Goal: Task Accomplishment & Management: Complete application form

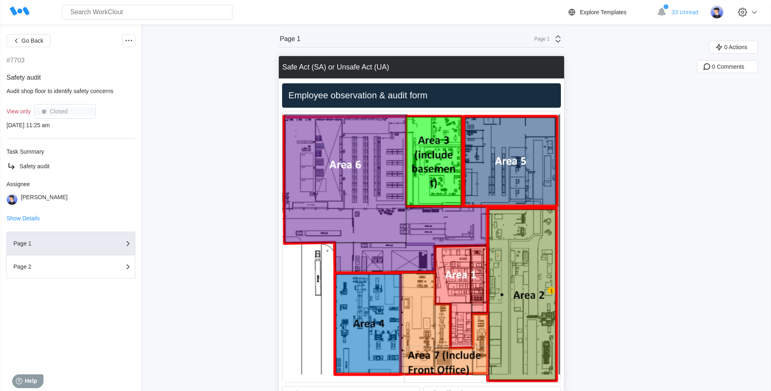
click at [563, 41] on icon at bounding box center [558, 39] width 10 height 10
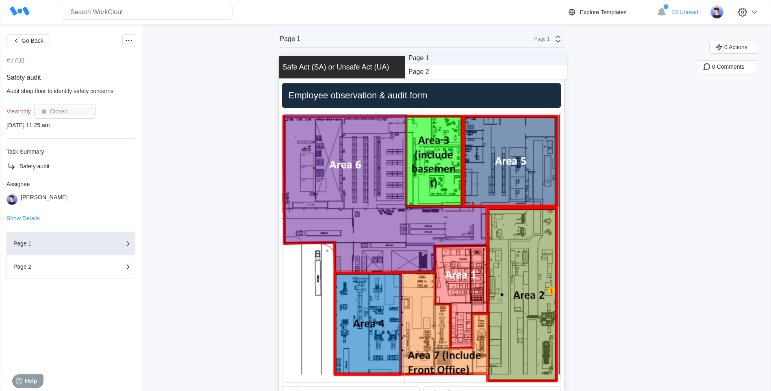
click at [517, 55] on div "Page 1" at bounding box center [486, 57] width 155 height 7
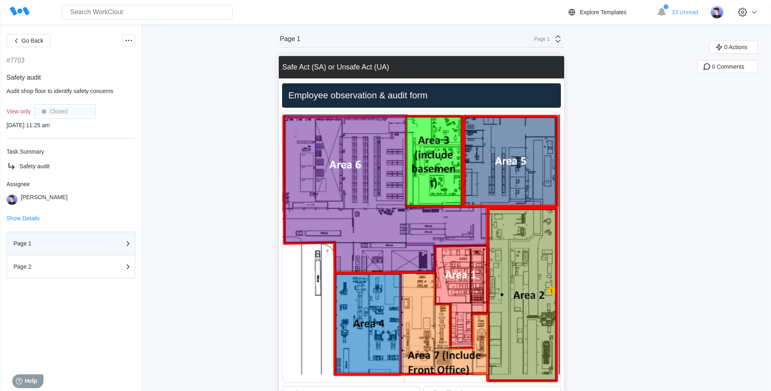
click at [69, 244] on div "Page 1" at bounding box center [53, 244] width 81 height 6
click at [42, 41] on span "Go Back" at bounding box center [33, 41] width 22 height 6
click at [83, 114] on div "Closed" at bounding box center [65, 111] width 62 height 15
click at [124, 39] on div at bounding box center [128, 40] width 13 height 13
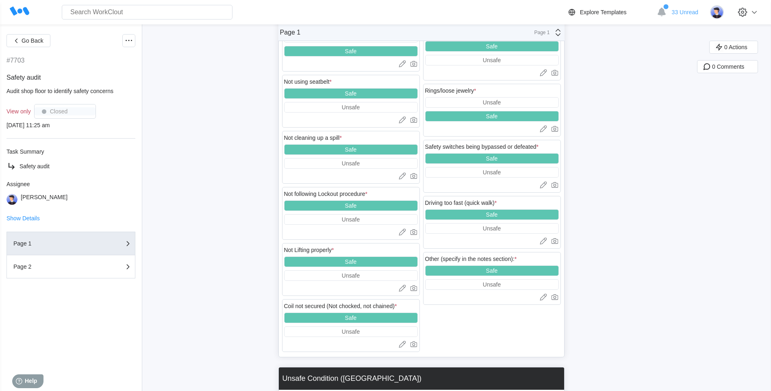
scroll to position [799, 0]
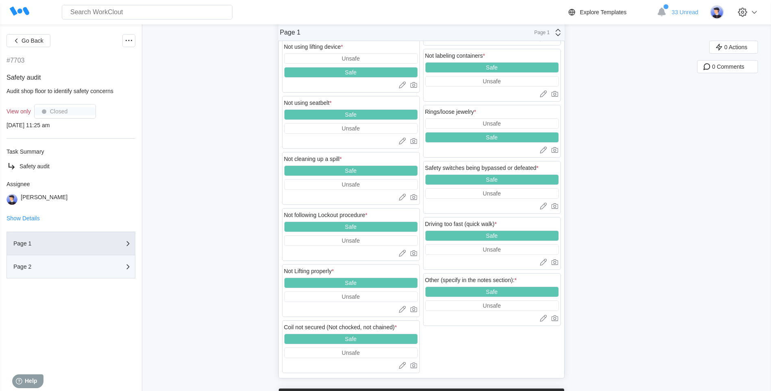
click at [63, 267] on div "Page 2" at bounding box center [53, 267] width 81 height 6
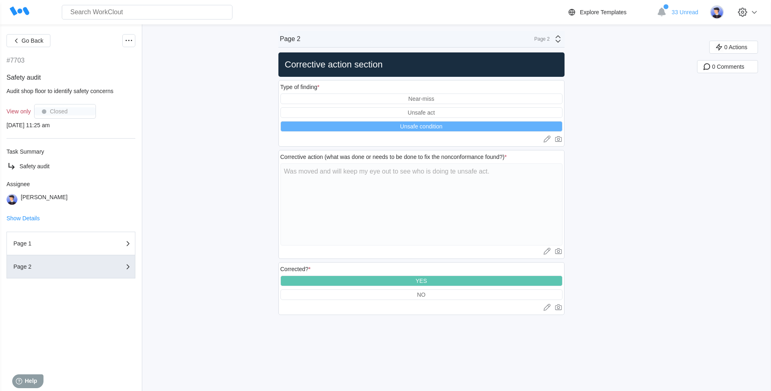
click at [451, 281] on div "YES" at bounding box center [422, 281] width 282 height 11
click at [46, 166] on span "Safety audit" at bounding box center [35, 166] width 30 height 7
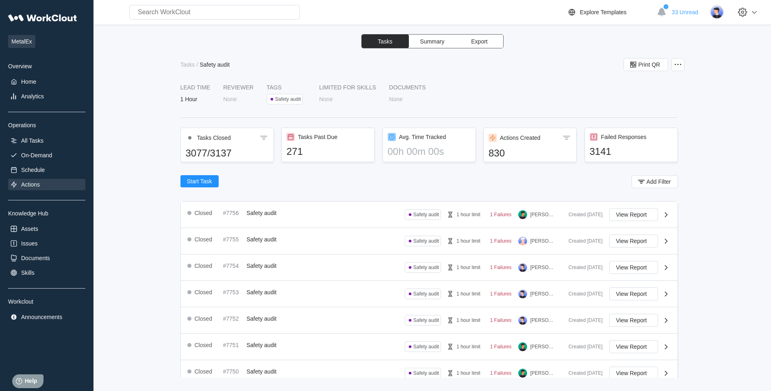
click at [35, 181] on div "Actions" at bounding box center [30, 184] width 19 height 7
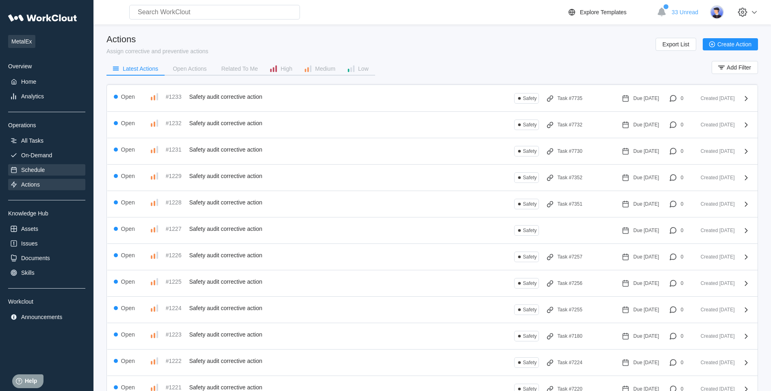
click at [36, 170] on div "Schedule" at bounding box center [33, 170] width 24 height 7
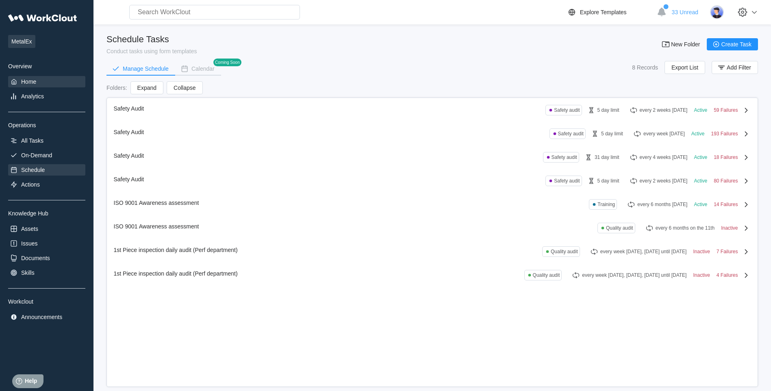
click at [30, 85] on div "Home" at bounding box center [28, 81] width 15 height 7
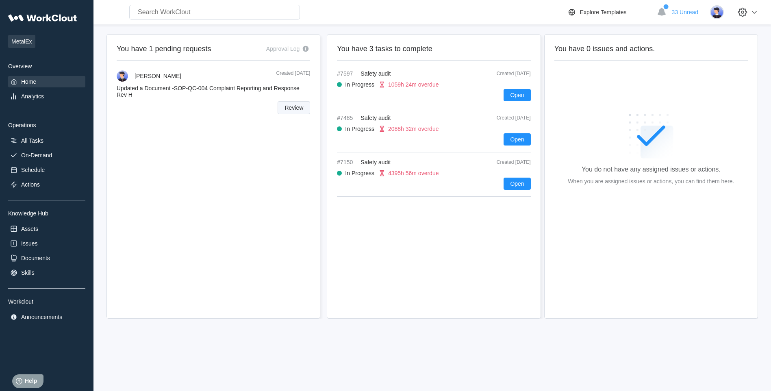
click at [289, 107] on span "Review" at bounding box center [294, 108] width 19 height 6
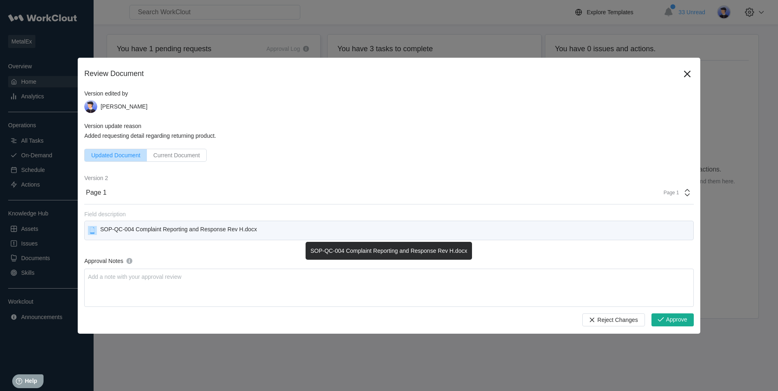
click at [128, 232] on div "SOP-QC-004 Complaint Reporting and Response Rev H.docx" at bounding box center [178, 230] width 157 height 9
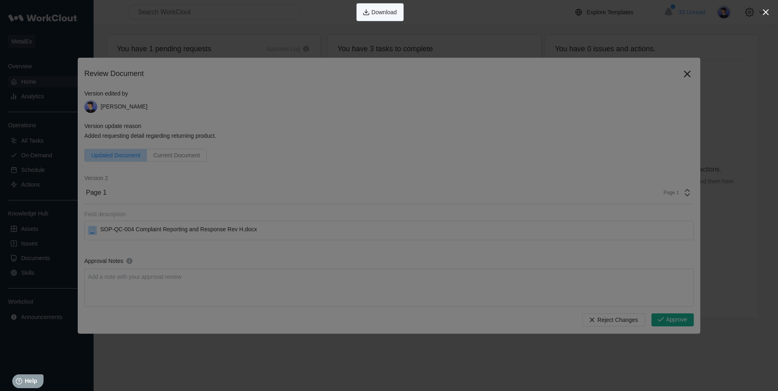
click at [396, 12] on span "Download" at bounding box center [383, 12] width 25 height 6
click at [769, 7] on icon "button" at bounding box center [765, 12] width 11 height 11
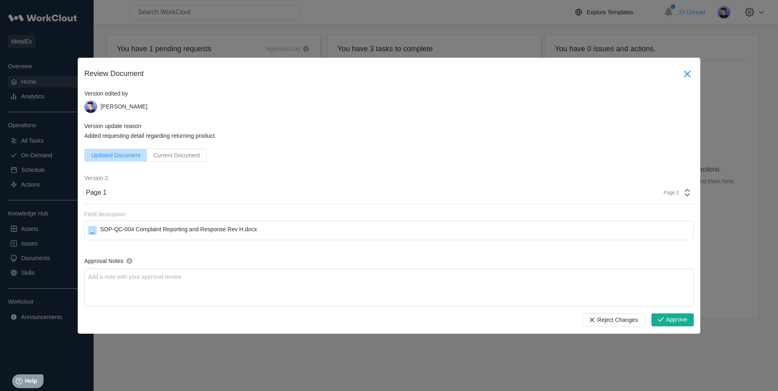
click at [690, 77] on icon at bounding box center [686, 74] width 13 height 13
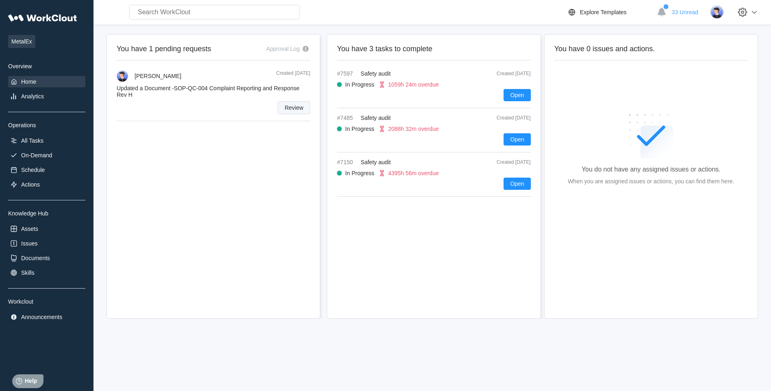
click at [289, 108] on span "Review" at bounding box center [294, 108] width 19 height 6
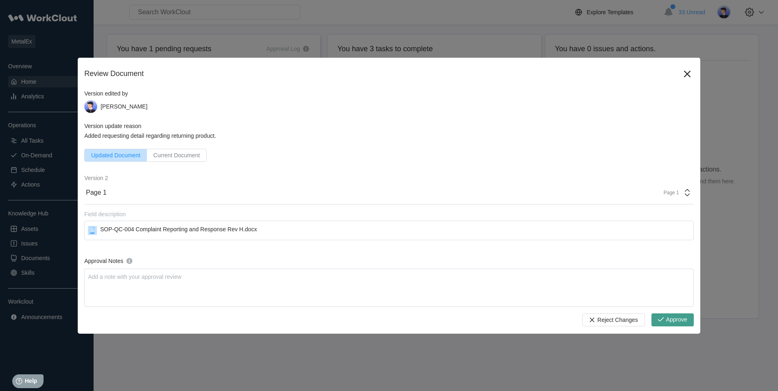
click at [669, 317] on span "Approve" at bounding box center [676, 320] width 21 height 7
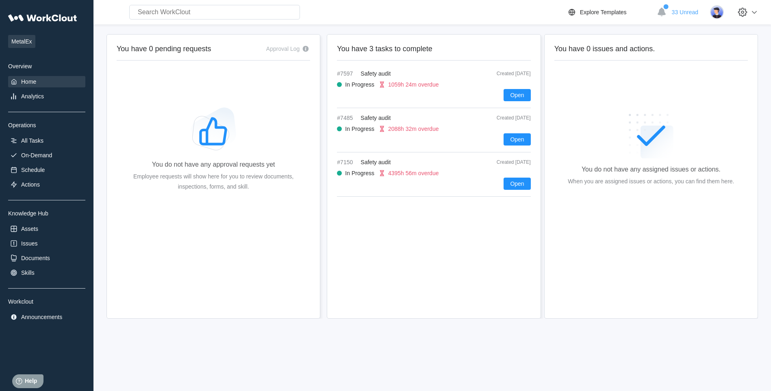
click at [437, 95] on div "Open" at bounding box center [434, 95] width 194 height 12
click at [527, 92] on button "Open" at bounding box center [517, 95] width 27 height 12
click at [512, 94] on span "Open" at bounding box center [517, 95] width 14 height 6
click at [690, 13] on span "33 Unread" at bounding box center [685, 12] width 26 height 7
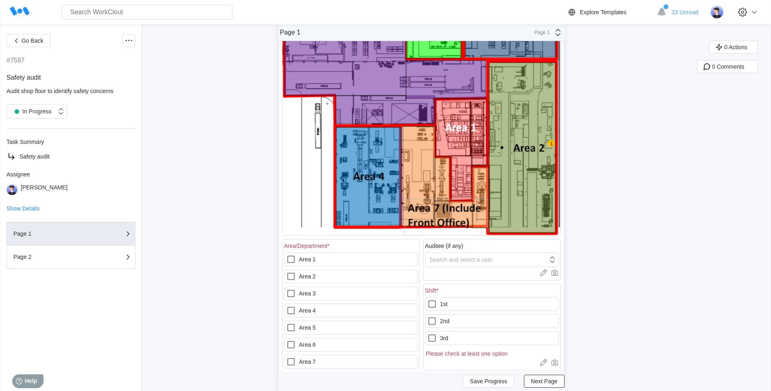
scroll to position [154, 0]
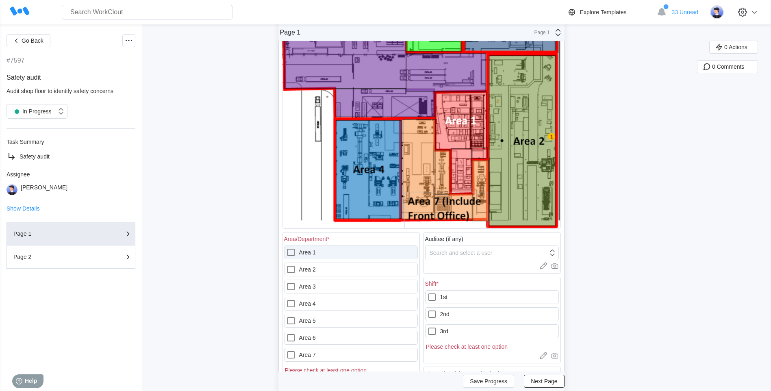
click at [291, 249] on icon at bounding box center [291, 253] width 10 height 10
click at [287, 248] on 1 "Area 1" at bounding box center [286, 248] width 0 height 0
checkbox 1 "true"
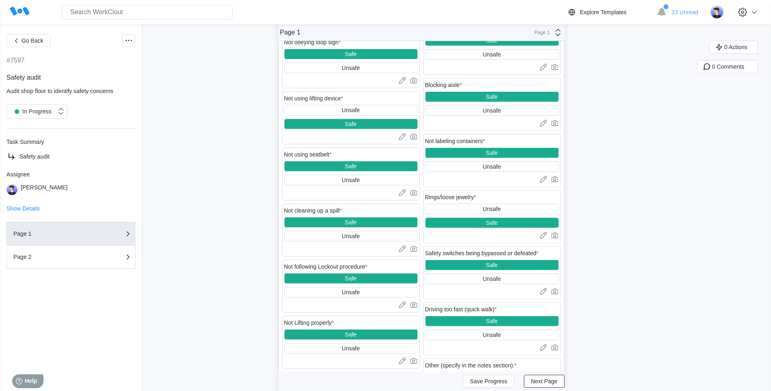
scroll to position [683, 0]
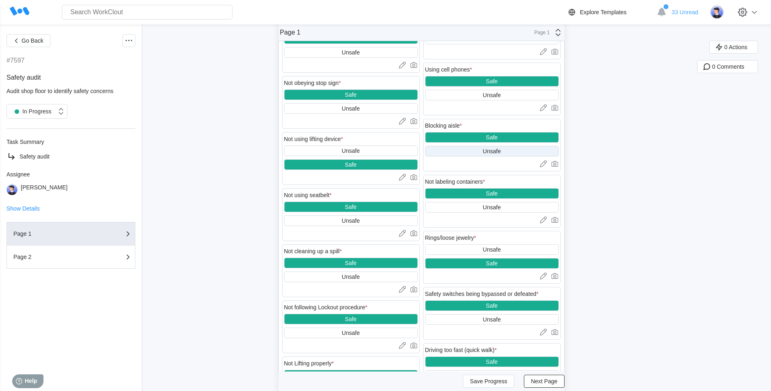
click at [480, 151] on div "Unsafe" at bounding box center [492, 151] width 134 height 11
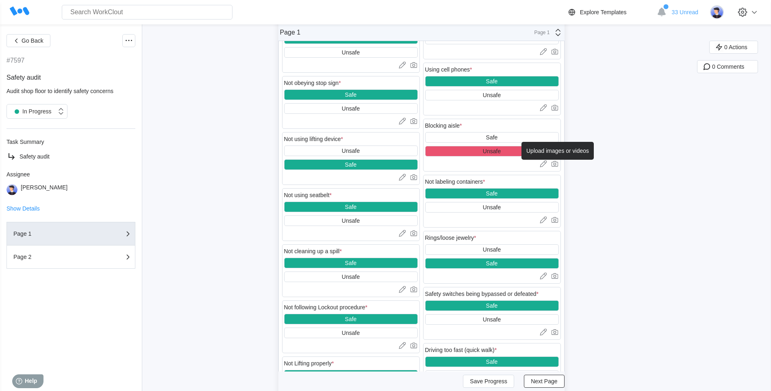
click at [559, 165] on icon at bounding box center [555, 164] width 8 height 8
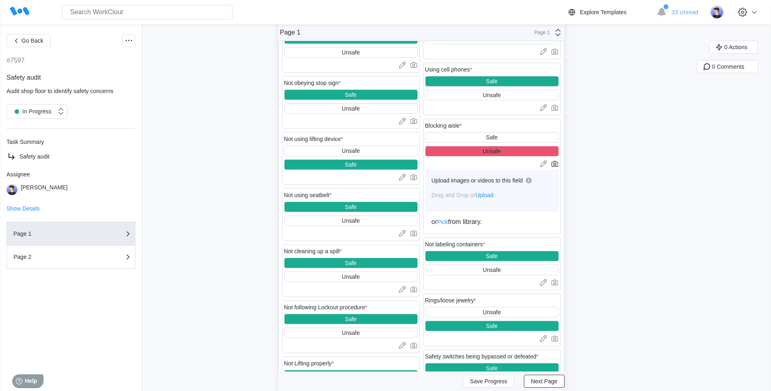
click at [488, 194] on span "Upload" at bounding box center [485, 195] width 18 height 7
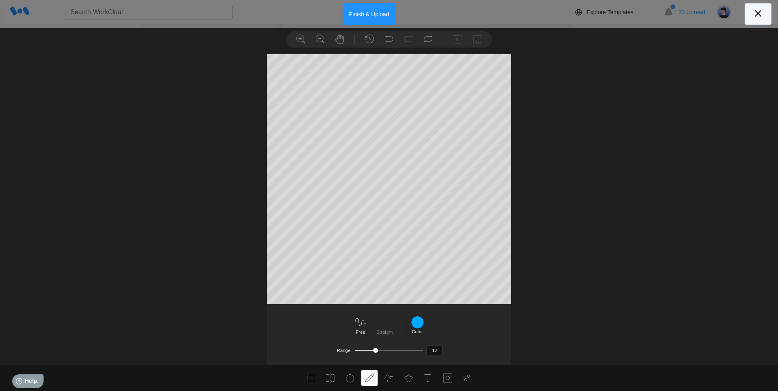
click at [756, 15] on icon at bounding box center [757, 13] width 7 height 7
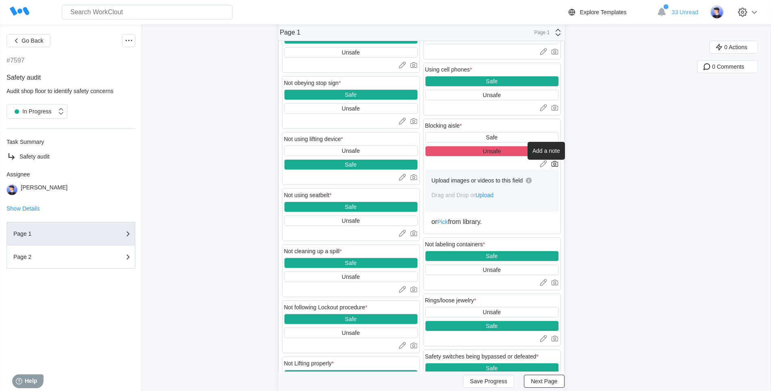
click at [546, 162] on icon at bounding box center [544, 164] width 8 height 8
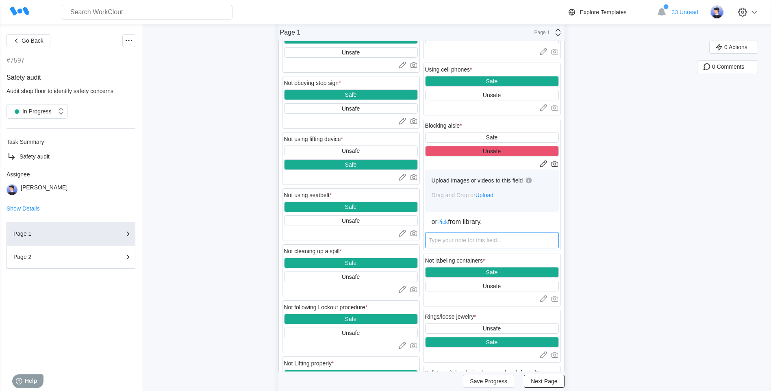
click at [469, 243] on textarea at bounding box center [492, 240] width 134 height 16
type textarea "W"
type textarea "x"
type textarea "Wa"
type textarea "x"
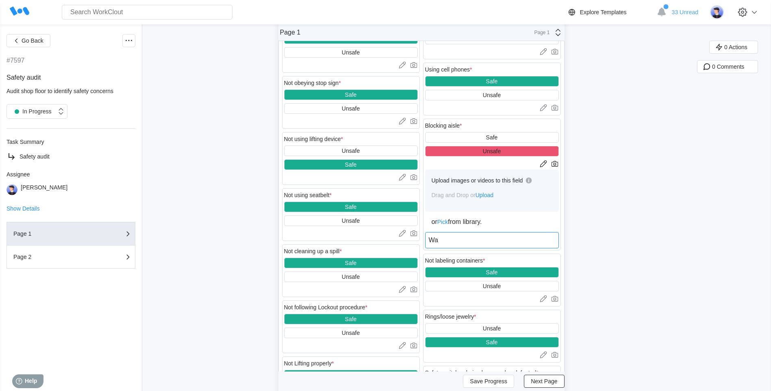
type textarea "Was"
type textarea "x"
type textarea "Was"
type textarea "x"
type textarea "Was b"
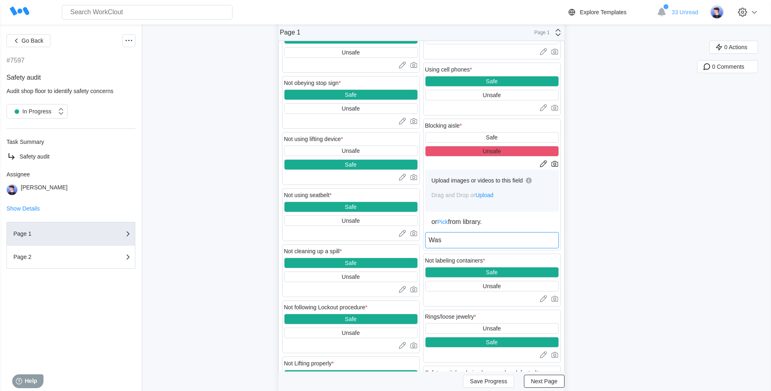
type textarea "x"
type textarea "Was bl"
type textarea "x"
type textarea "Was blo"
type textarea "x"
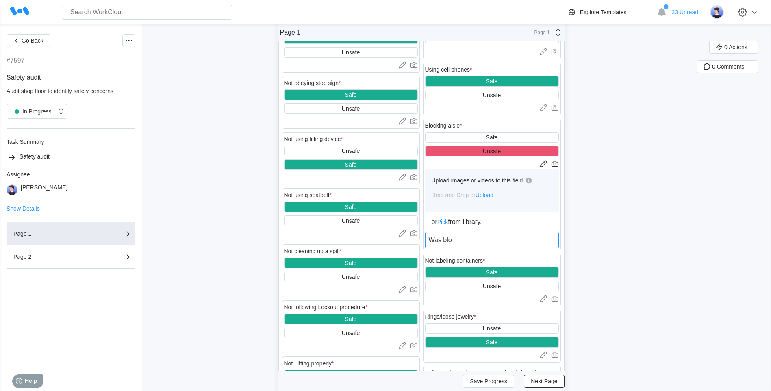
type textarea "Was bloc"
type textarea "x"
type textarea "Was block"
type textarea "x"
type textarea "Was blocki"
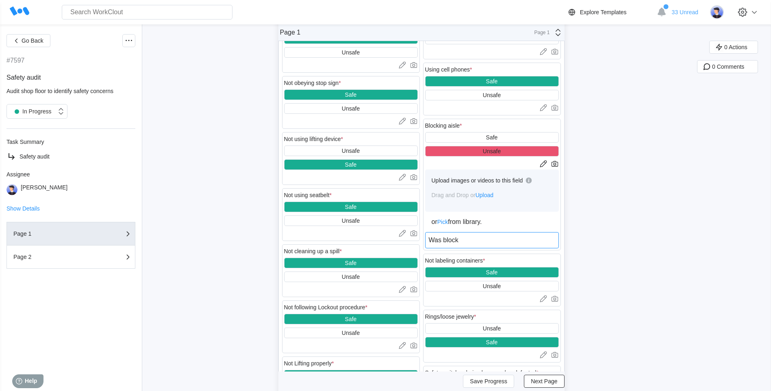
type textarea "x"
type textarea "Was blockin"
type textarea "x"
type textarea "Was blocking"
type textarea "x"
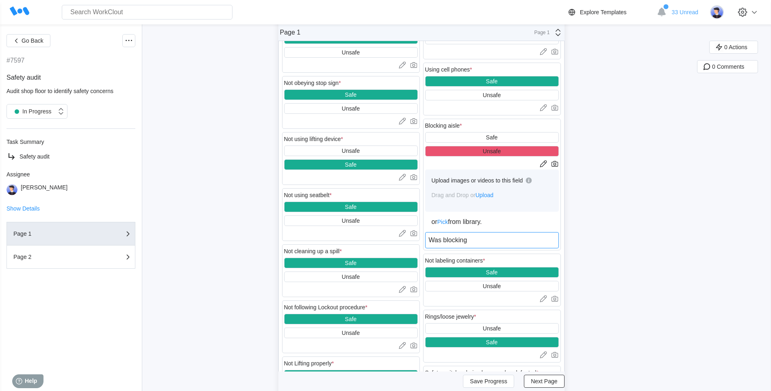
type textarea "Was blocking"
type textarea "x"
type textarea "Was blocking w"
type textarea "x"
type textarea "Was blocking wa"
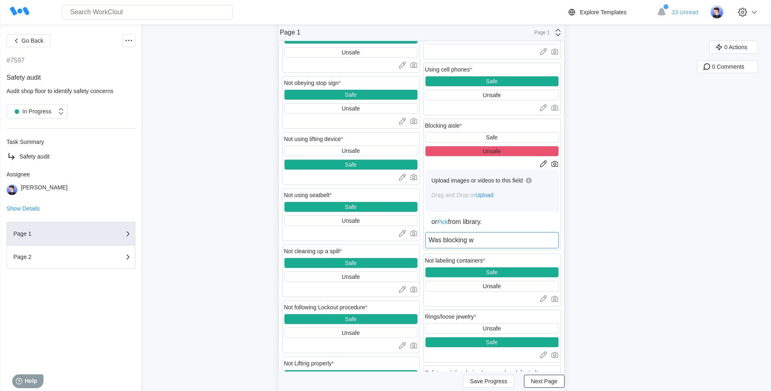
type textarea "x"
type textarea "Was blocking wal"
type textarea "x"
type textarea "Was blocking walk"
type textarea "x"
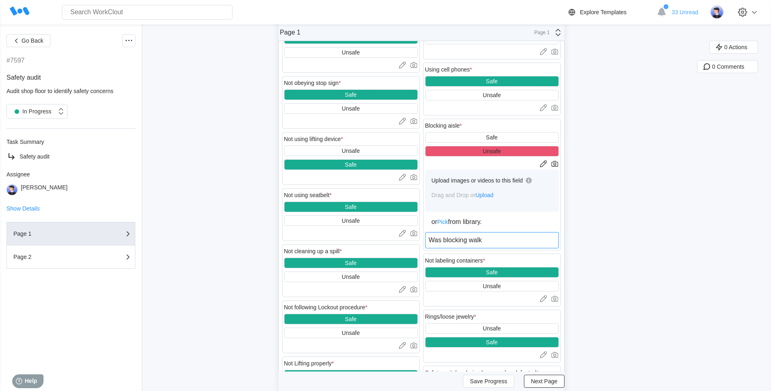
type textarea "Was blocking walk"
type textarea "x"
type textarea "Was blocking walk w"
type textarea "x"
type textarea "Was blocking walk wa"
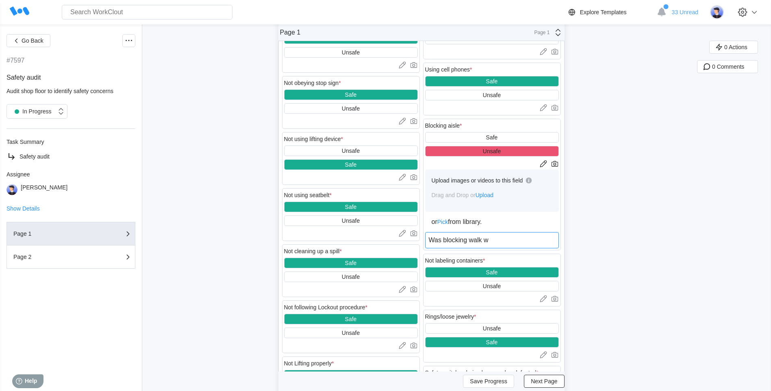
type textarea "x"
type textarea "Was blocking walk way"
type textarea "x"
click at [536, 203] on div "Upload images or videos to this field Drag and Drop or Upload" at bounding box center [492, 191] width 134 height 42
type textarea "Was blocking walkway"
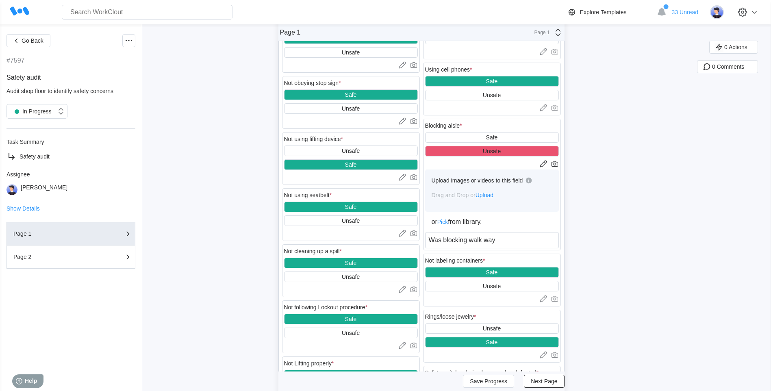
type textarea "x"
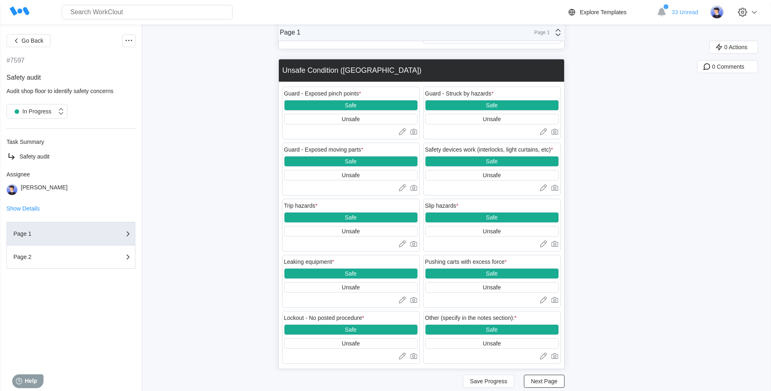
scroll to position [1171, 0]
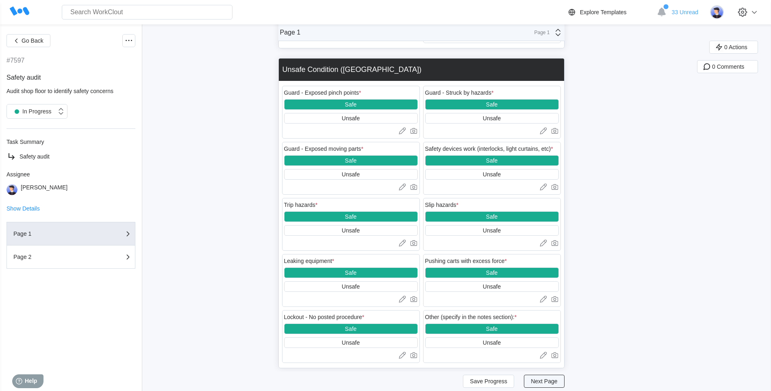
type textarea "Was blocking walkway"
click at [542, 381] on span "Next Page" at bounding box center [544, 382] width 26 height 6
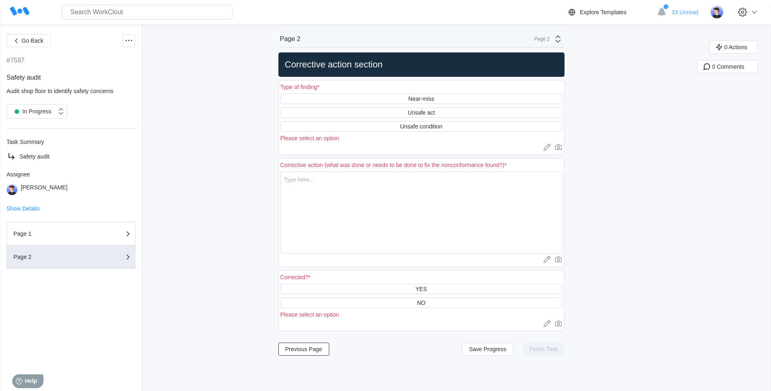
scroll to position [0, 0]
click at [438, 127] on div "Unsafe condition" at bounding box center [421, 126] width 42 height 7
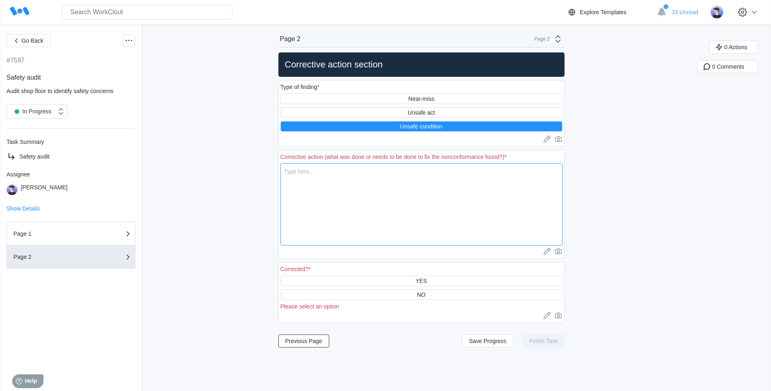
click at [352, 181] on textarea at bounding box center [422, 204] width 282 height 82
type textarea "Y"
type textarea "x"
type textarea "Ye"
type textarea "x"
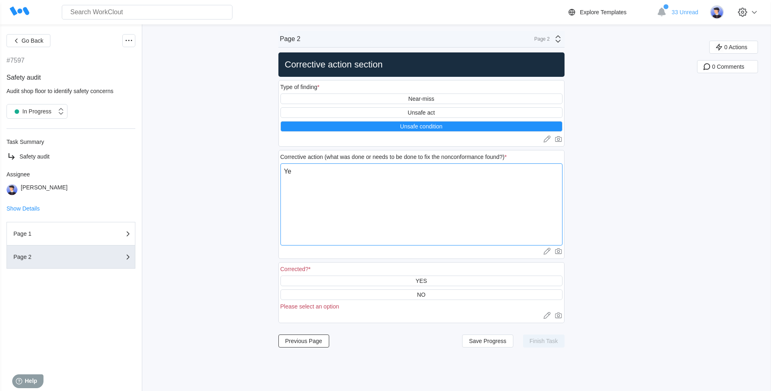
type textarea "Yes"
type textarea "x"
type textarea "Yes,"
type textarea "x"
type textarea "Yes,"
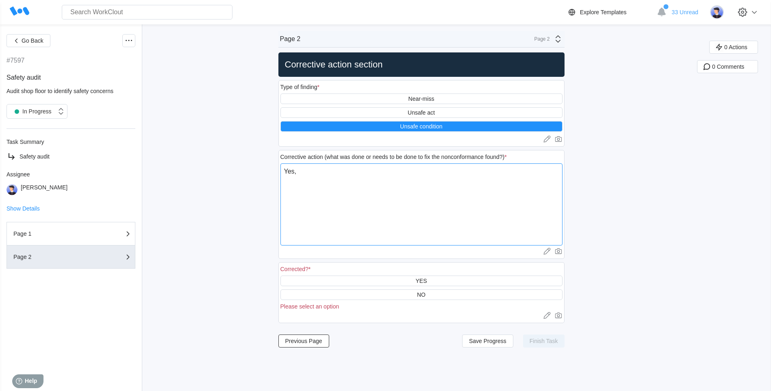
type textarea "x"
type textarea "Yes, i"
type textarea "x"
type textarea "Yes, it"
type textarea "x"
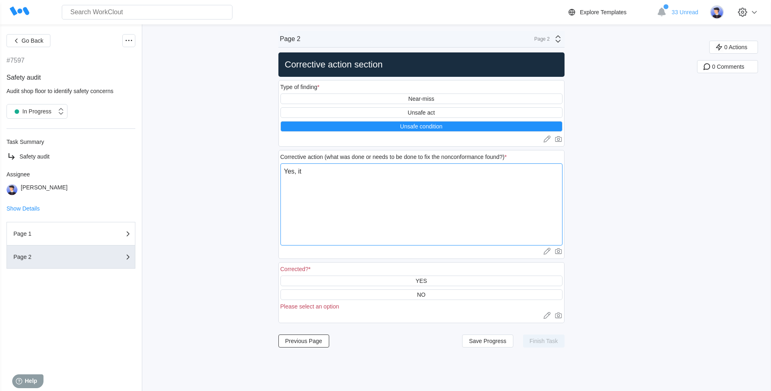
type textarea "Yes, it"
type textarea "x"
type textarea "Yes, it w"
type textarea "x"
type textarea "Yes, it wa"
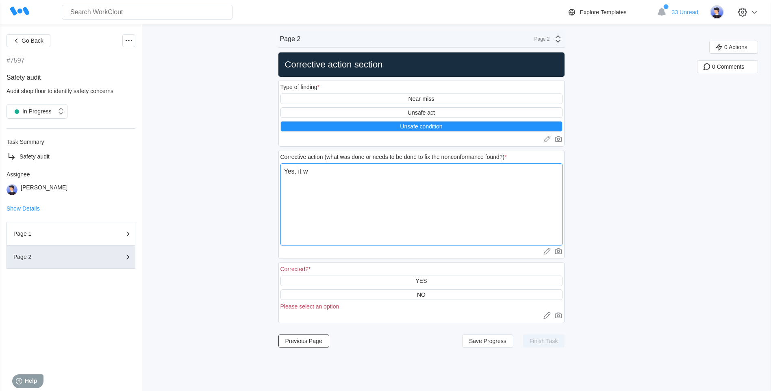
type textarea "x"
type textarea "Yes, it was"
type textarea "x"
type textarea "Yes, it was"
type textarea "x"
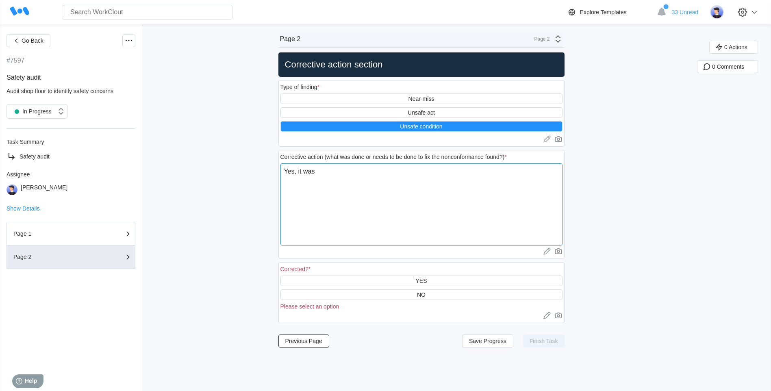
type textarea "Yes, it was m"
type textarea "x"
type textarea "Yes, it was mo"
type textarea "x"
type textarea "Yes, it was mov"
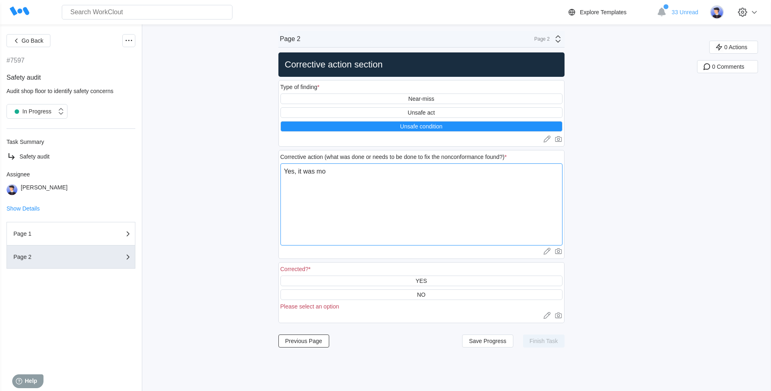
type textarea "x"
type textarea "Yes, it was move"
type textarea "x"
type textarea "Yes, it was moved"
type textarea "x"
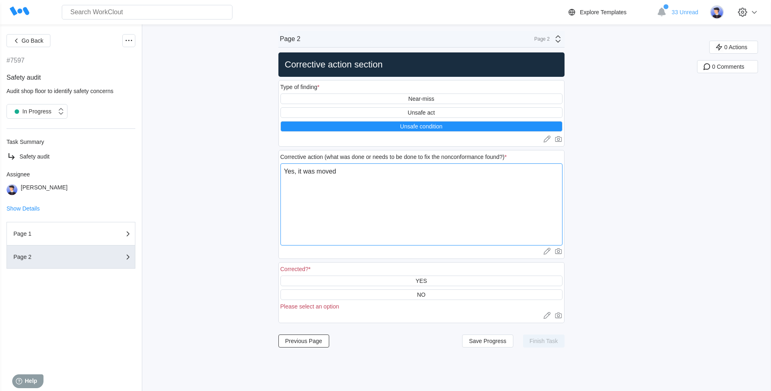
type textarea "Yes, it was moved"
type textarea "x"
type textarea "Yes, it was moved t"
type textarea "x"
type textarea "Yes, it was moved to"
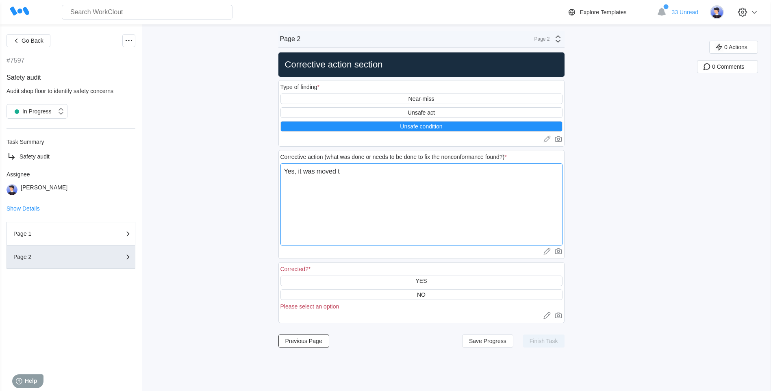
type textarea "x"
type textarea "Yes, it was moved to"
type textarea "x"
type textarea "Yes, it was moved to s"
type textarea "x"
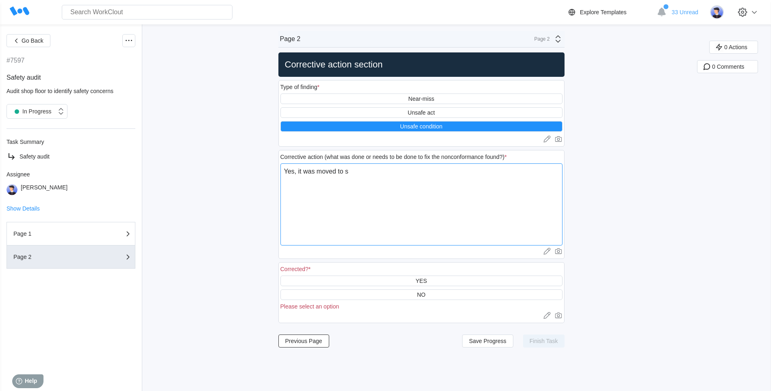
type textarea "Yes, it was moved to sc"
type textarea "x"
type textarea "Yes, it was moved to scr"
type textarea "x"
type textarea "Yes, it was moved to [GEOGRAPHIC_DATA]"
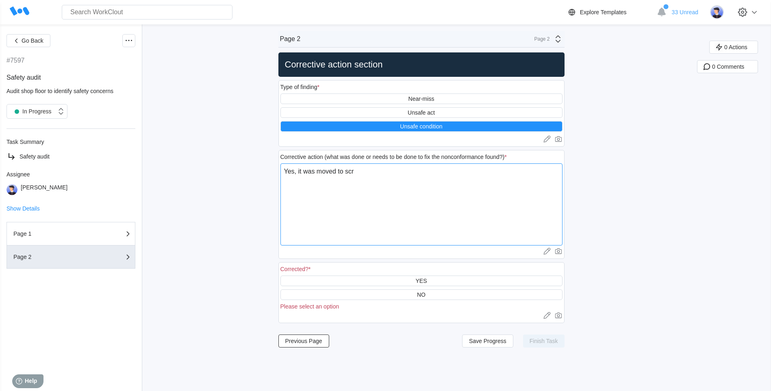
type textarea "x"
type textarea "Yes, it was moved to scrap"
type textarea "x"
type textarea "Yes, it was moved to scrap"
click at [427, 282] on div "YES" at bounding box center [421, 281] width 11 height 7
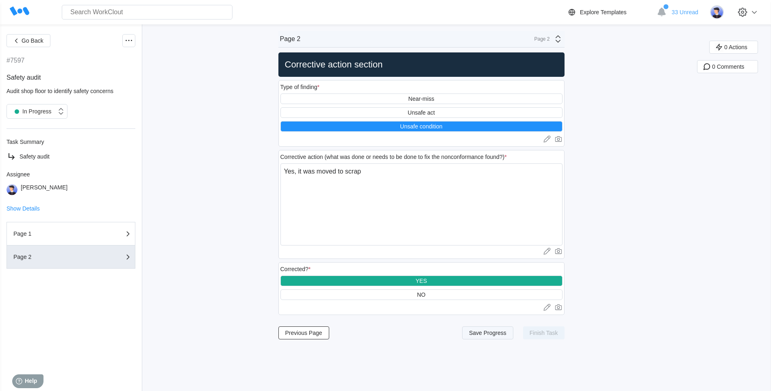
click at [498, 335] on span "Save Progress" at bounding box center [487, 333] width 37 height 6
click at [495, 279] on div "YES" at bounding box center [422, 281] width 282 height 11
click at [77, 232] on div "Page 1" at bounding box center [53, 234] width 81 height 6
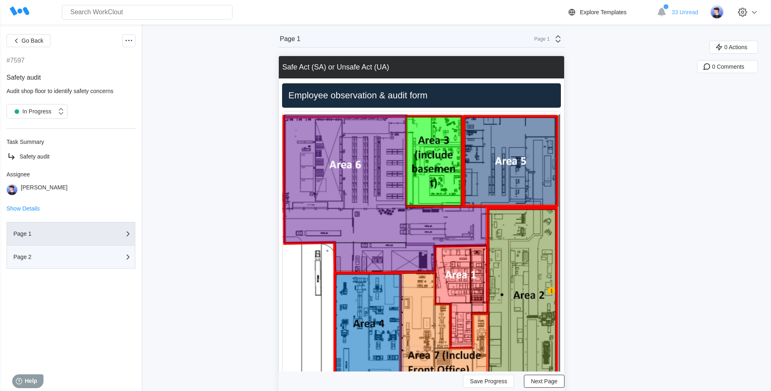
click at [73, 253] on div "Page 2" at bounding box center [70, 257] width 115 height 10
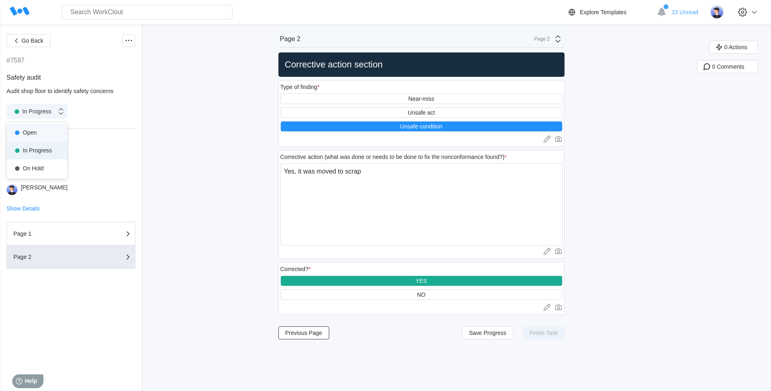
click at [46, 111] on div "In Progress" at bounding box center [31, 111] width 41 height 11
click at [190, 107] on div "Go Back #7597 Safety audit Audit shop floor to identify safety concerns option …" at bounding box center [385, 207] width 771 height 367
click at [427, 282] on div "YES" at bounding box center [421, 281] width 11 height 7
click at [56, 110] on div "In Progress" at bounding box center [32, 111] width 50 height 8
click at [47, 133] on div "Open" at bounding box center [36, 132] width 51 height 11
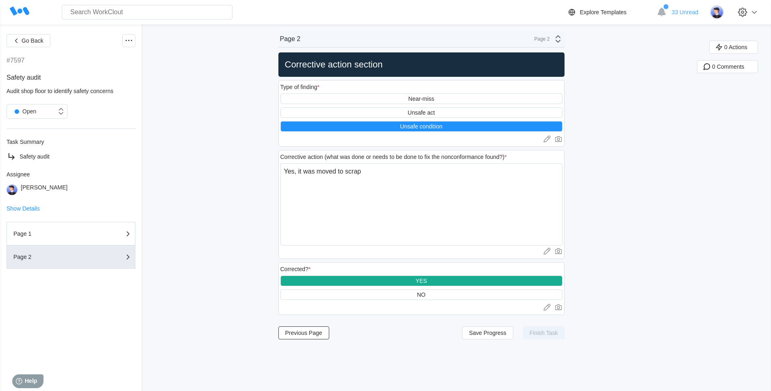
click at [492, 279] on div "YES" at bounding box center [422, 281] width 282 height 11
click at [308, 333] on span "Previous Page" at bounding box center [303, 333] width 37 height 6
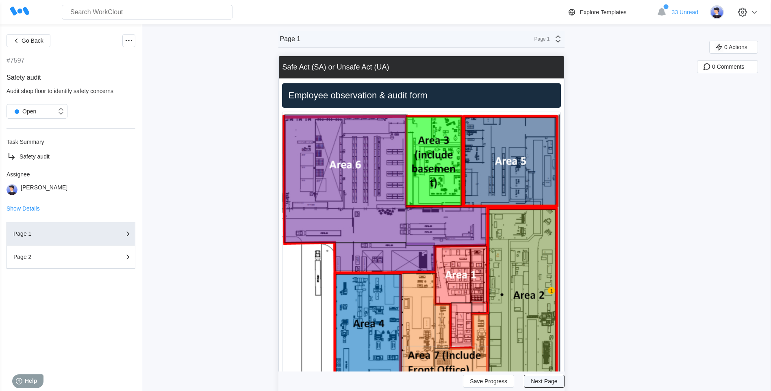
click at [547, 381] on span "Next Page" at bounding box center [544, 382] width 26 height 6
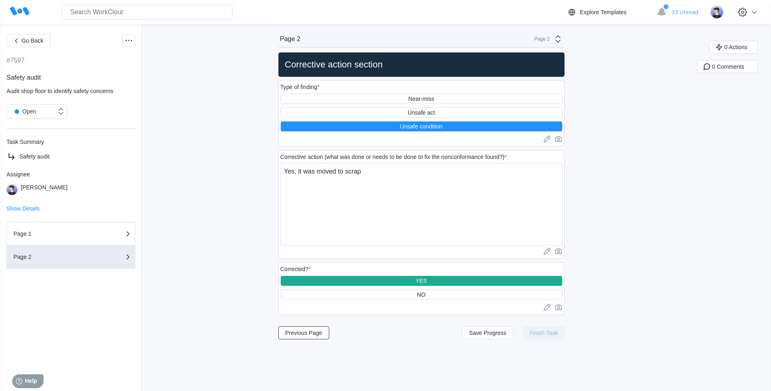
click at [453, 126] on div "Unsafe condition" at bounding box center [422, 126] width 282 height 11
click at [448, 278] on div "YES" at bounding box center [422, 281] width 282 height 11
click at [53, 108] on div "Open" at bounding box center [32, 111] width 50 height 8
click at [41, 132] on div "Open" at bounding box center [36, 132] width 51 height 11
click at [42, 107] on div "Open" at bounding box center [32, 111] width 50 height 8
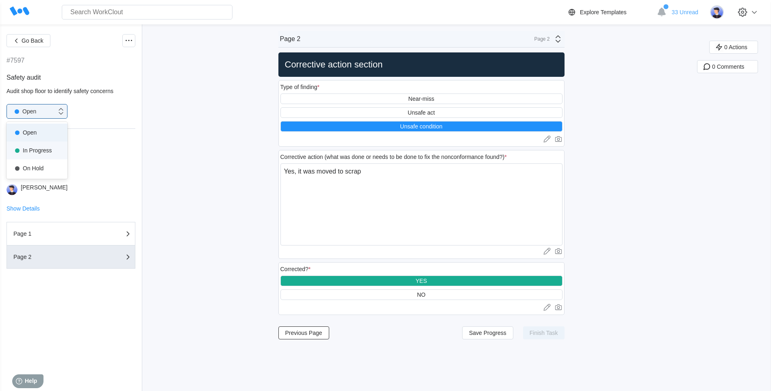
click at [40, 148] on div "In Progress" at bounding box center [36, 150] width 51 height 11
click at [43, 109] on div "In Progress" at bounding box center [31, 111] width 41 height 11
click at [43, 129] on div "Open" at bounding box center [36, 132] width 51 height 11
